Goal: Transaction & Acquisition: Purchase product/service

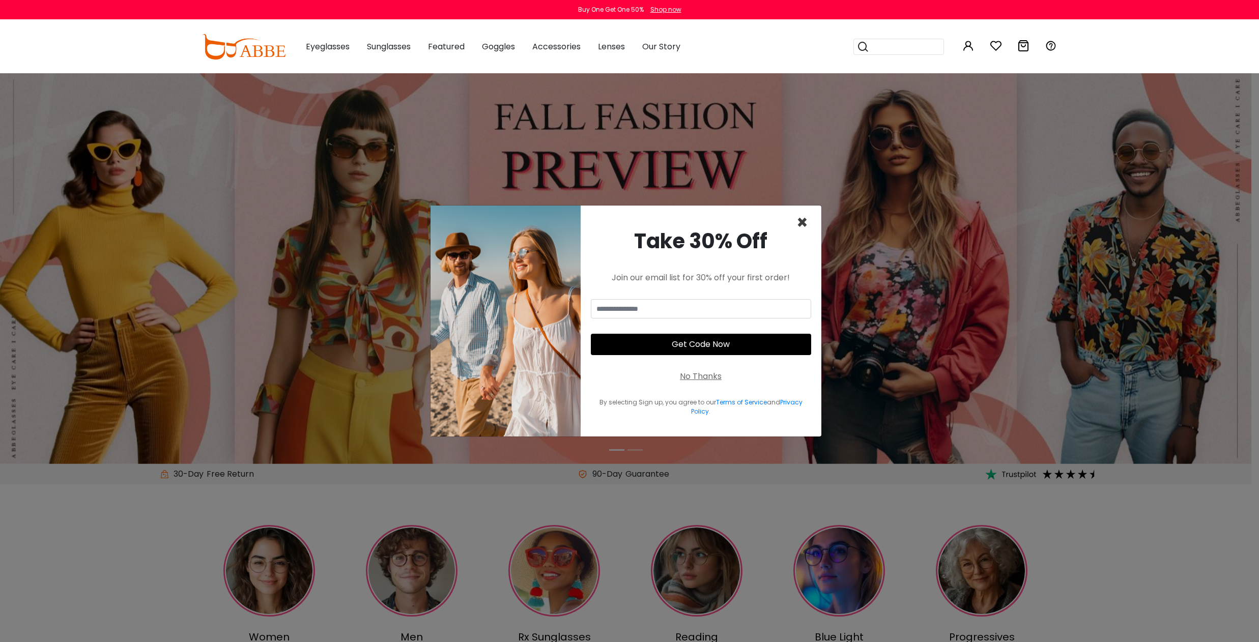
click at [800, 224] on span "×" at bounding box center [802, 223] width 12 height 26
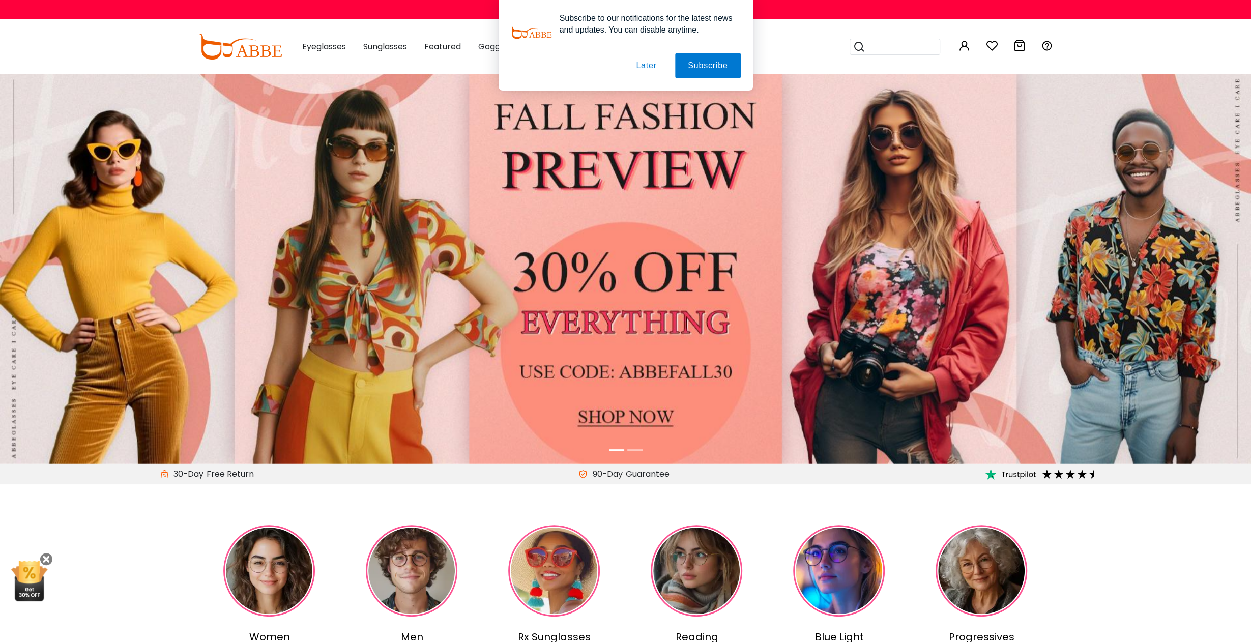
click at [643, 67] on button "Later" at bounding box center [646, 65] width 46 height 25
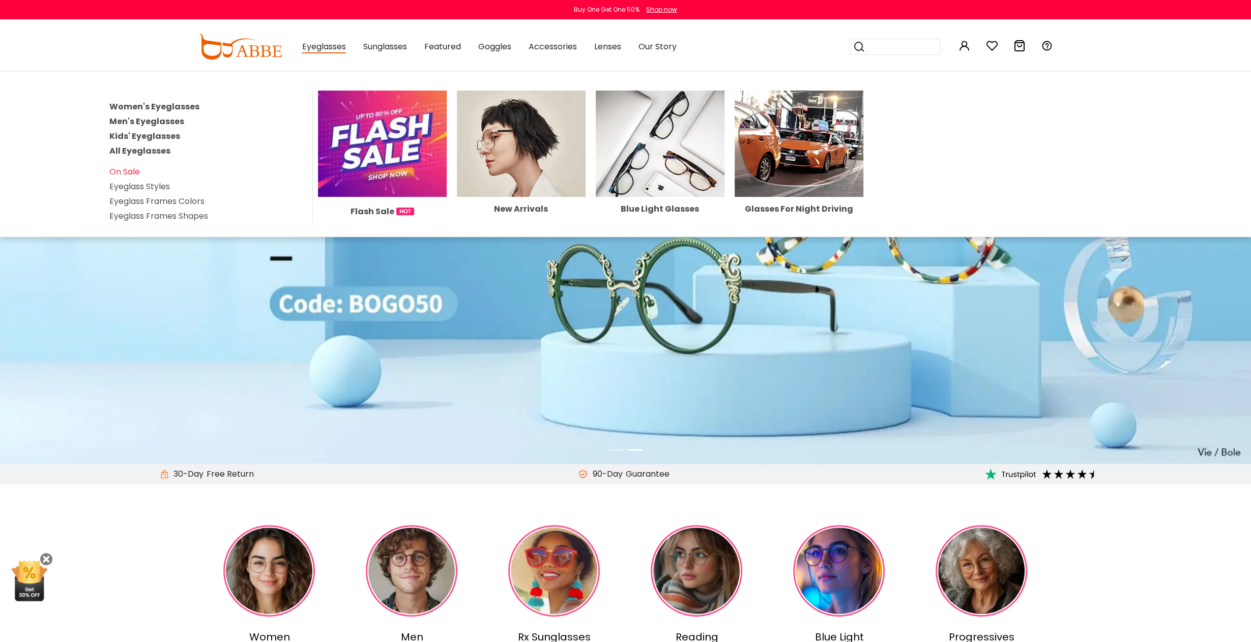
click at [136, 119] on link "Men's Eyeglasses" at bounding box center [146, 122] width 75 height 12
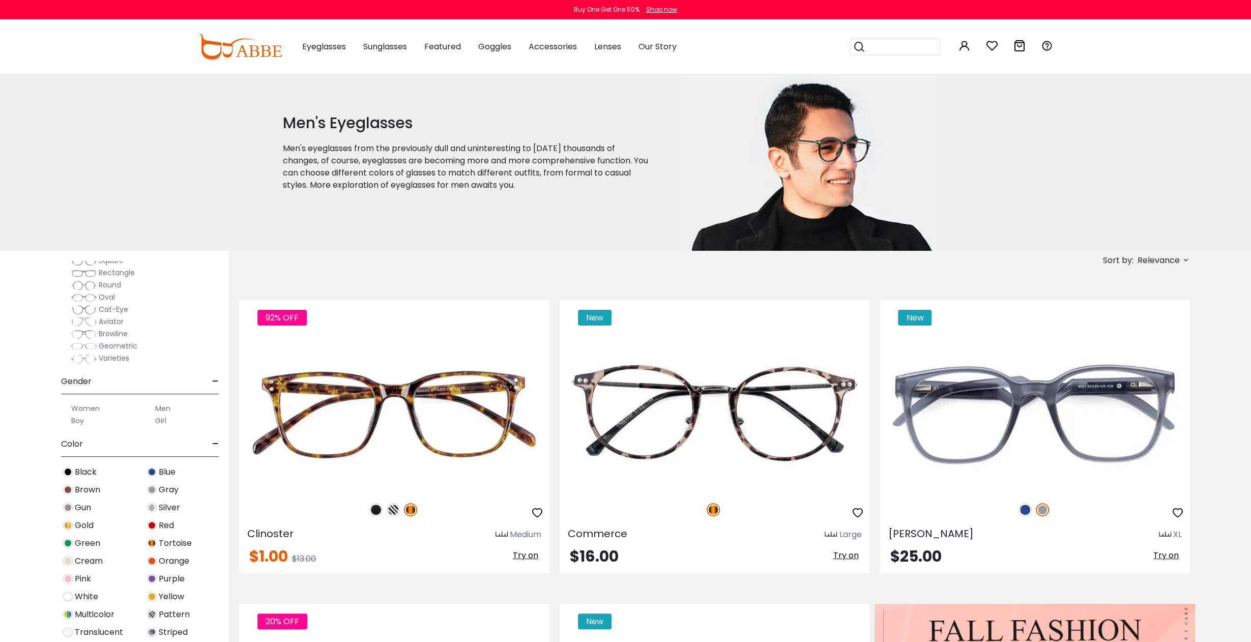
scroll to position [102, 0]
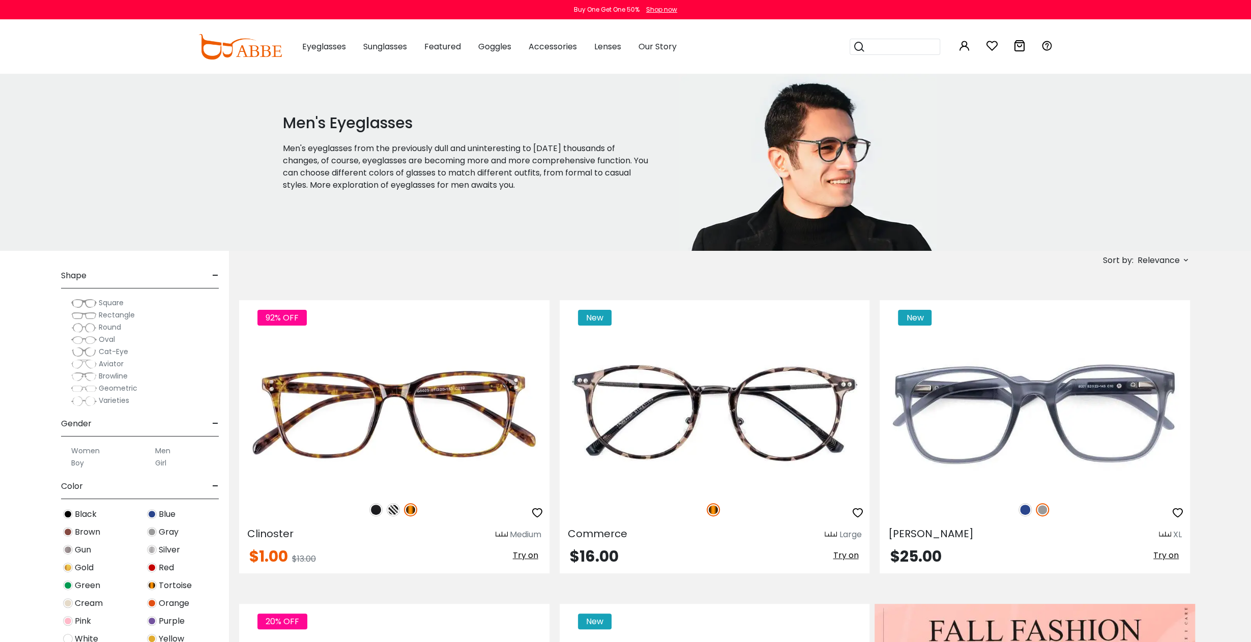
click at [108, 313] on span "Rectangle" at bounding box center [117, 315] width 36 height 10
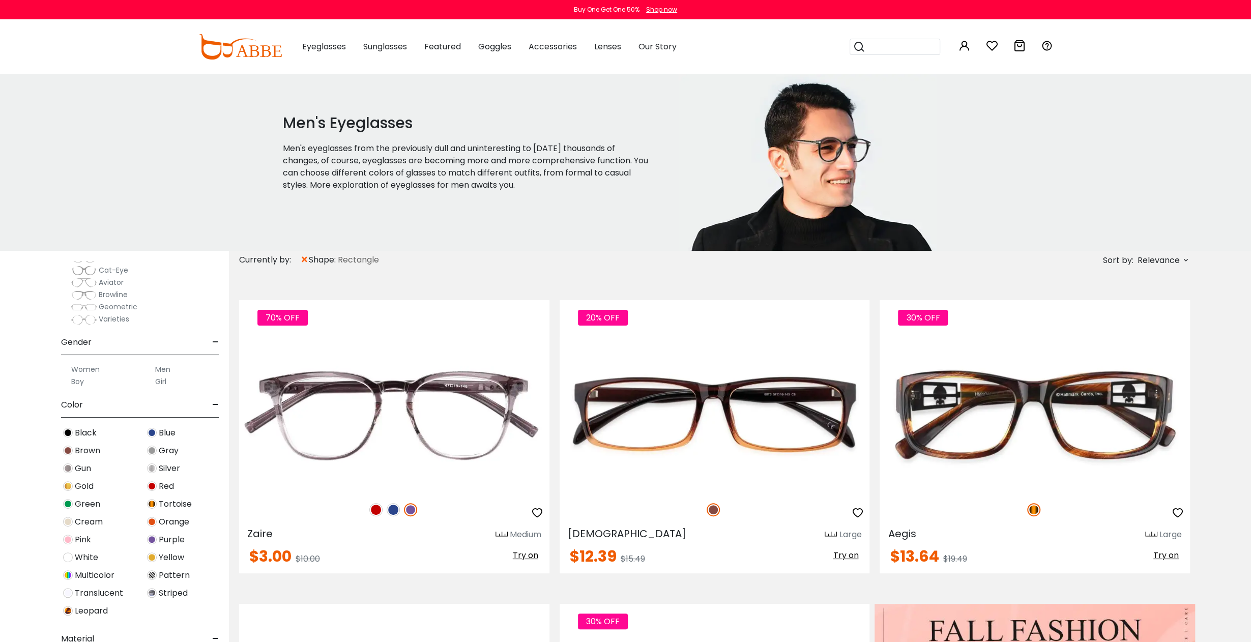
scroll to position [266, 0]
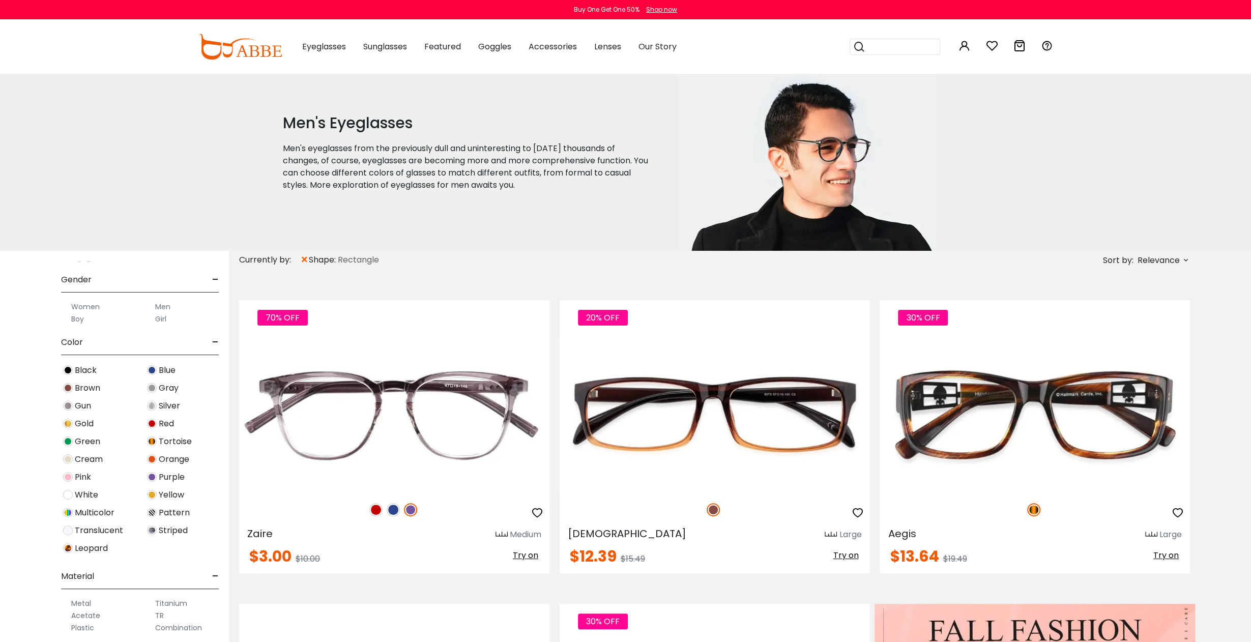
click at [161, 306] on label "Men" at bounding box center [162, 307] width 15 height 12
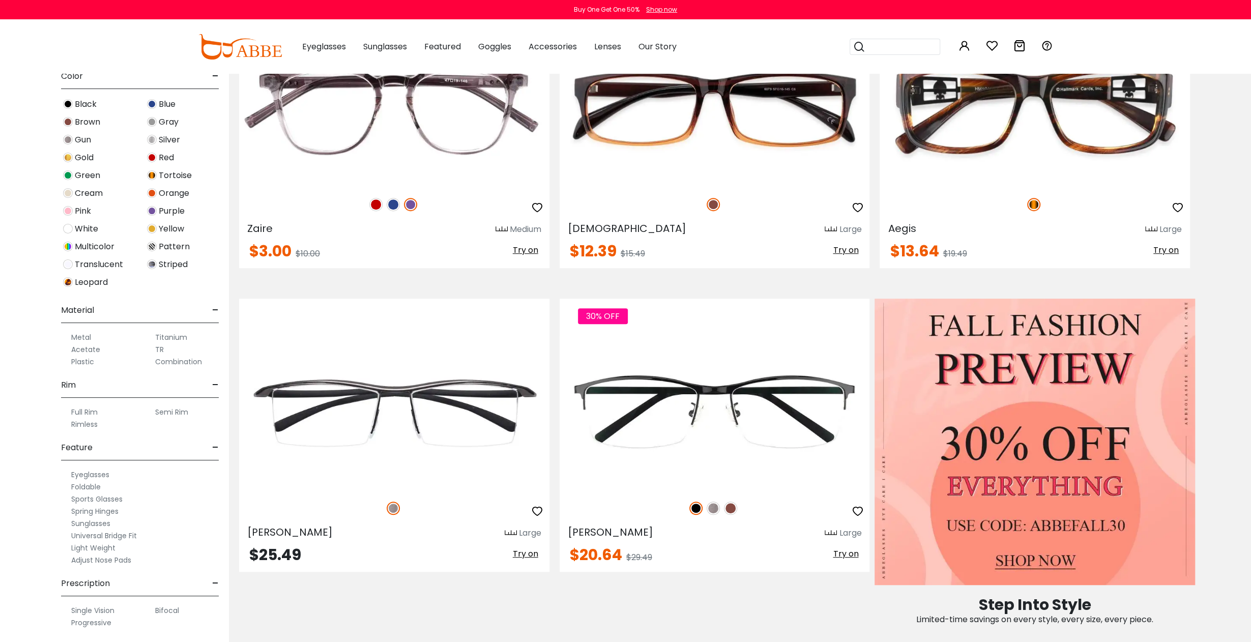
scroll to position [267, 0]
click at [171, 410] on label "Semi Rim" at bounding box center [171, 412] width 33 height 12
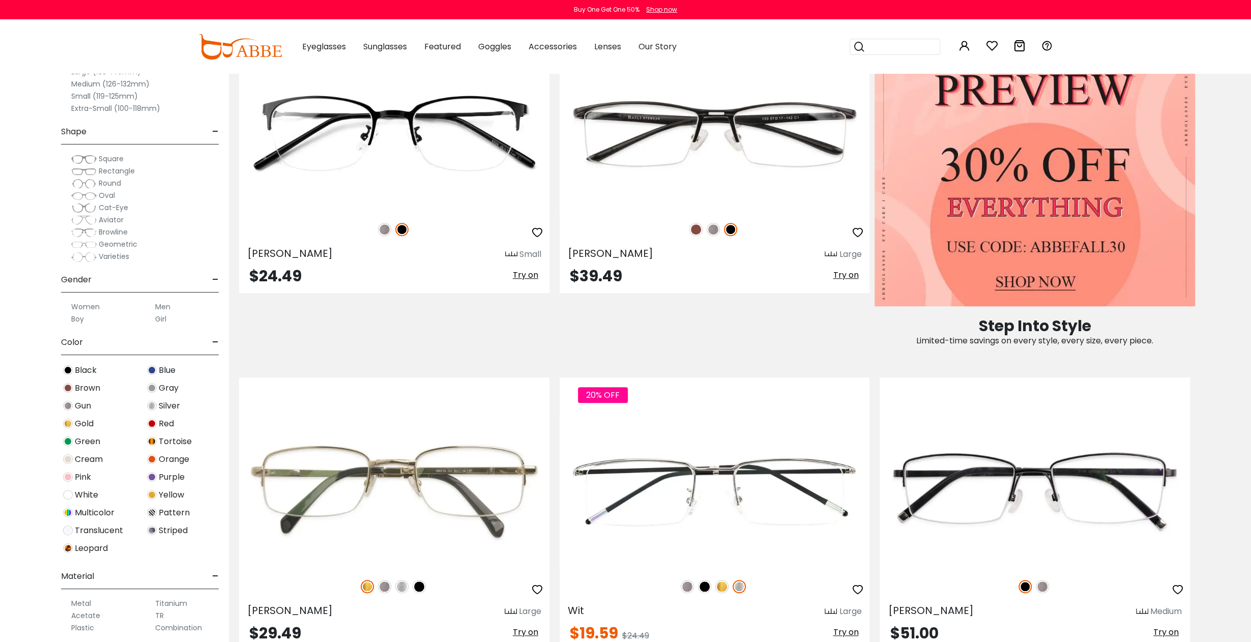
scroll to position [712, 0]
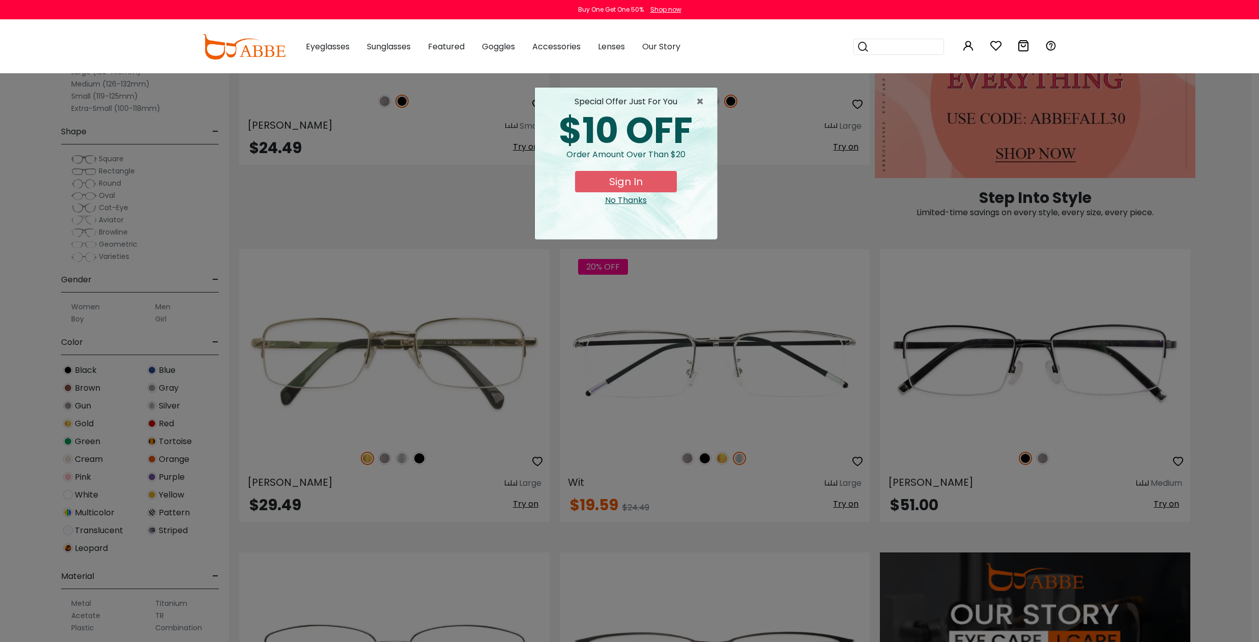
click at [626, 201] on div "No Thanks" at bounding box center [626, 200] width 166 height 12
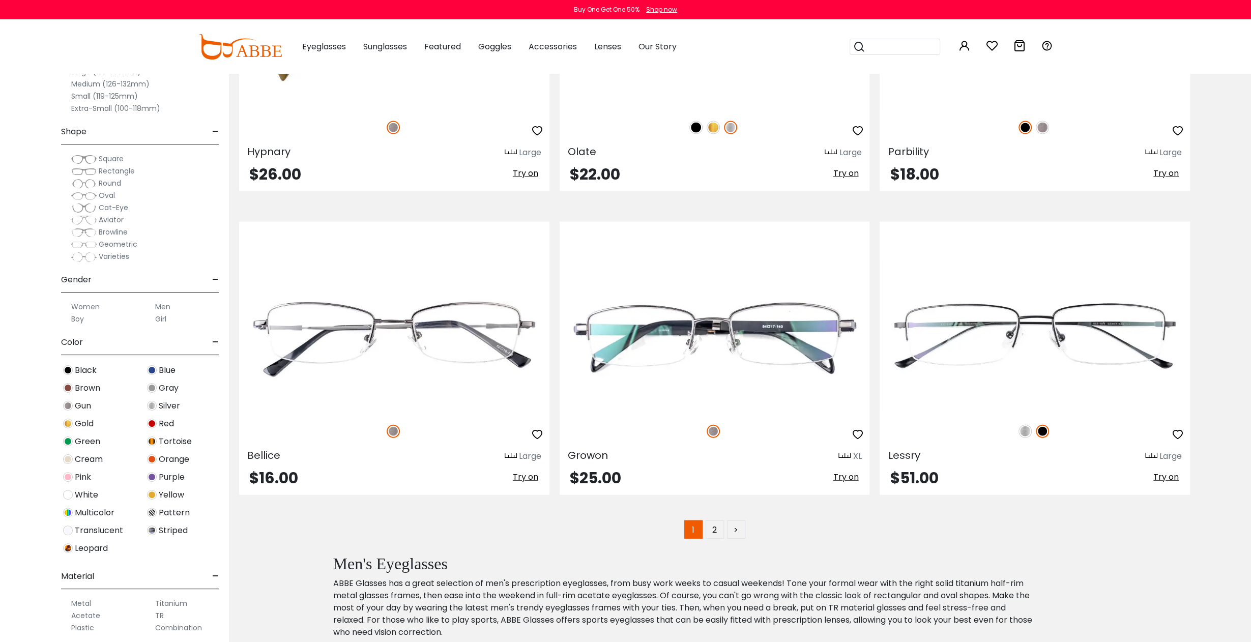
scroll to position [6004, 0]
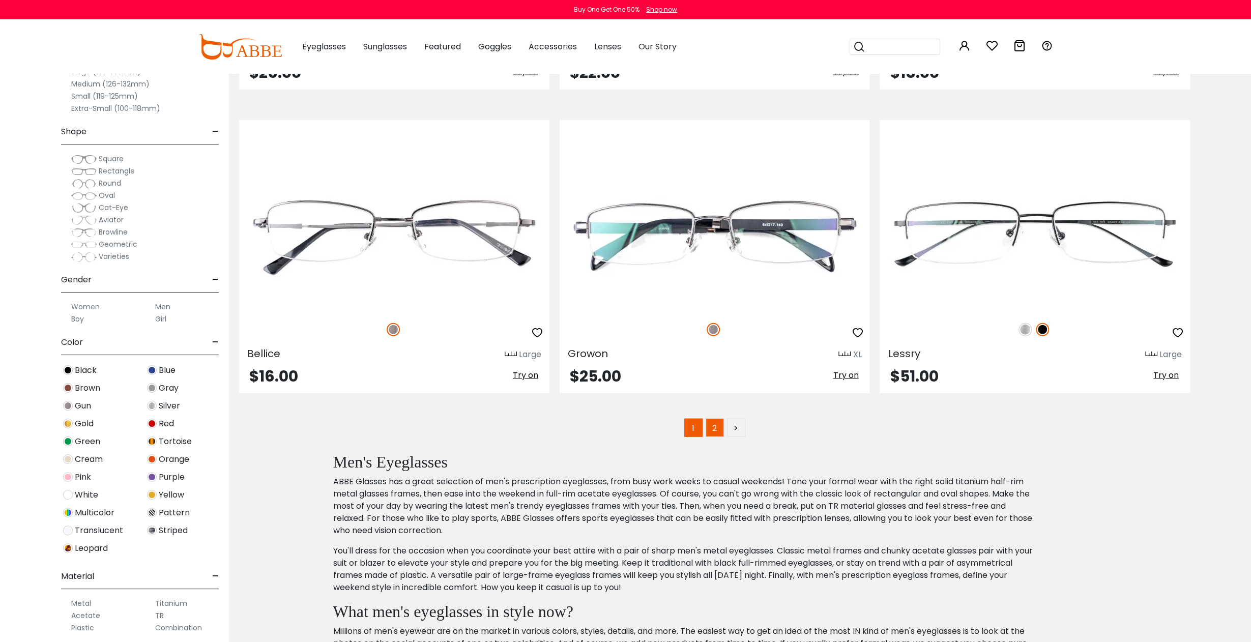
click at [714, 428] on link "2" at bounding box center [715, 428] width 18 height 18
